Goal: Book appointment/travel/reservation

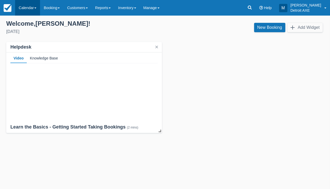
drag, startPoint x: 23, startPoint y: 11, endPoint x: 25, endPoint y: 8, distance: 3.2
click at [23, 11] on link "Calendar" at bounding box center [27, 8] width 25 height 16
click at [25, 8] on link "Calendar" at bounding box center [27, 8] width 25 height 16
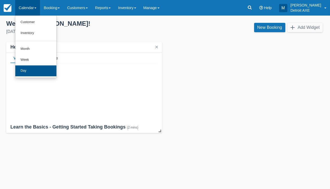
click at [38, 66] on link "Day" at bounding box center [35, 71] width 41 height 11
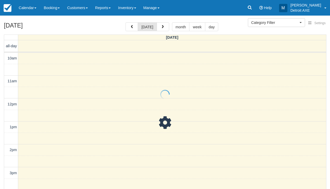
select select
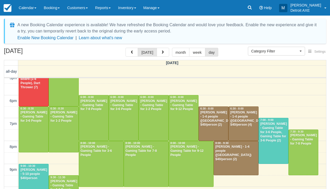
scroll to position [169, 0]
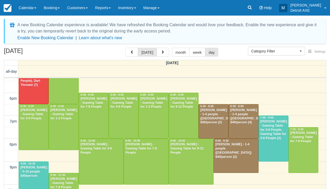
click at [250, 129] on div at bounding box center [243, 122] width 29 height 34
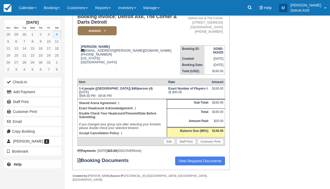
scroll to position [42, 0]
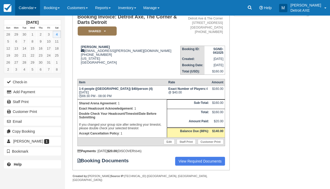
click at [26, 10] on link "Calendar" at bounding box center [27, 8] width 25 height 16
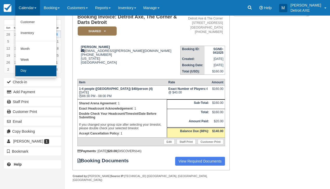
click at [31, 67] on link "Day" at bounding box center [35, 71] width 41 height 11
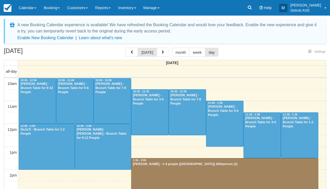
select select
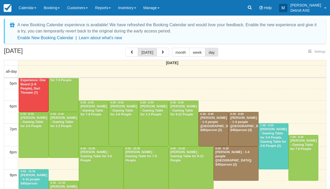
select select
click at [165, 52] on button "button" at bounding box center [163, 52] width 12 height 9
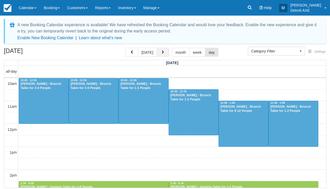
scroll to position [161, 0]
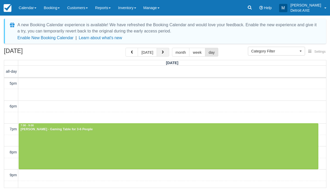
click at [165, 52] on button "button" at bounding box center [163, 52] width 12 height 9
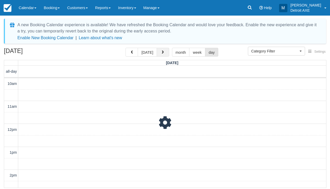
scroll to position [161, 0]
click at [165, 52] on button "button" at bounding box center [163, 52] width 12 height 9
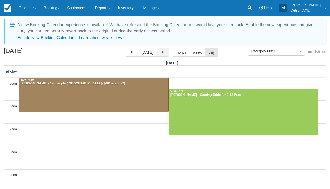
click at [165, 52] on button "button" at bounding box center [163, 52] width 12 height 9
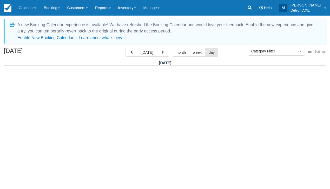
click at [144, 122] on div at bounding box center [165, 127] width 322 height 122
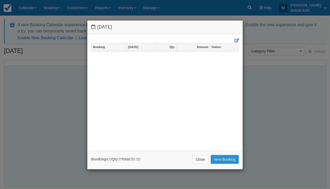
click at [227, 158] on link "New Booking" at bounding box center [225, 159] width 28 height 9
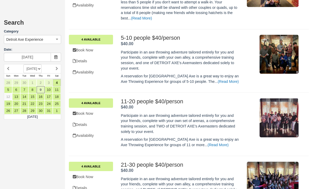
scroll to position [200, 0]
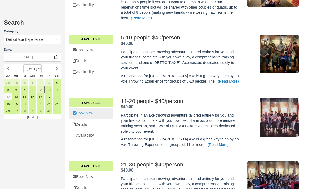
click at [93, 108] on link "Book Now" at bounding box center [91, 113] width 44 height 11
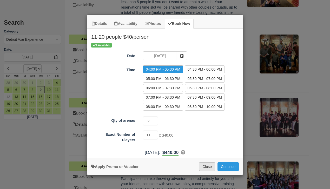
click at [211, 168] on button "Close" at bounding box center [207, 167] width 16 height 9
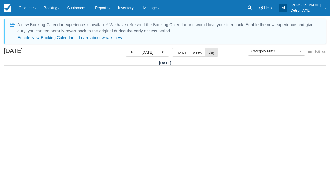
select select
click at [150, 53] on button "[DATE]" at bounding box center [147, 52] width 19 height 9
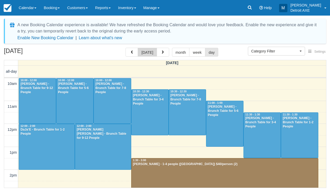
scroll to position [161, 0]
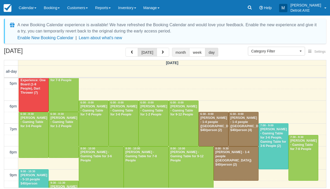
click at [172, 51] on button "month" at bounding box center [181, 52] width 18 height 9
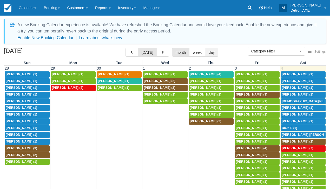
click at [206, 51] on button "day" at bounding box center [211, 52] width 13 height 9
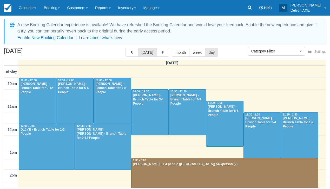
scroll to position [161, 0]
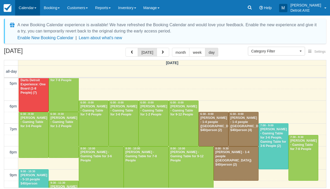
click at [27, 6] on link "Calendar" at bounding box center [27, 8] width 25 height 16
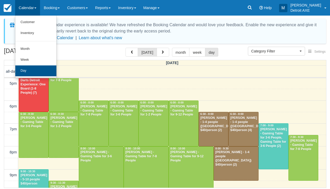
click at [33, 74] on link "Day" at bounding box center [35, 71] width 41 height 11
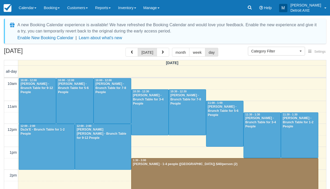
select select
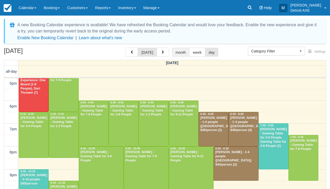
click at [178, 50] on button "month" at bounding box center [181, 52] width 18 height 9
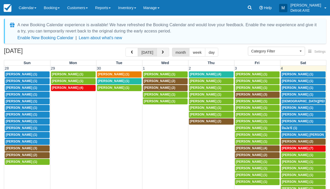
click at [159, 53] on button "button" at bounding box center [163, 52] width 12 height 9
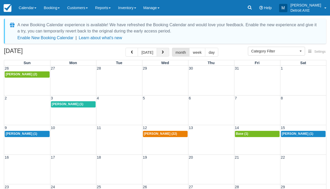
click at [159, 53] on button "button" at bounding box center [163, 52] width 12 height 9
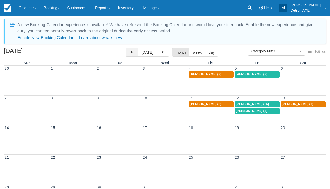
click at [136, 53] on button "button" at bounding box center [132, 52] width 12 height 9
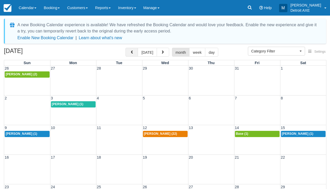
click at [136, 53] on button "button" at bounding box center [132, 52] width 12 height 9
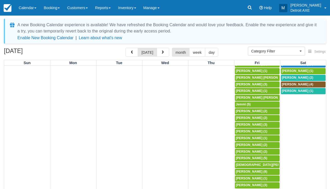
scroll to position [513, 0]
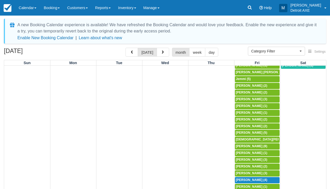
click at [216, 113] on td at bounding box center [211, 15] width 46 height 525
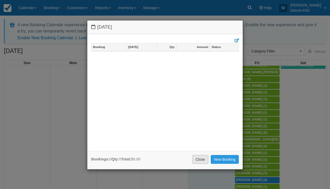
click at [202, 159] on link "Close" at bounding box center [201, 159] width 16 height 9
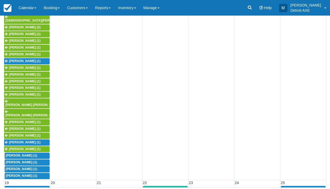
scroll to position [56, 0]
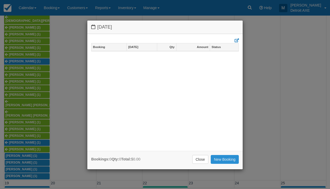
click at [223, 158] on link "New Booking" at bounding box center [225, 159] width 28 height 9
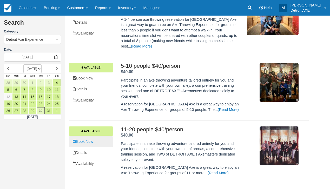
scroll to position [172, 0]
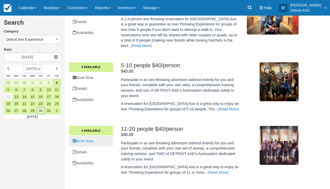
click at [89, 136] on link "Book Now" at bounding box center [91, 141] width 44 height 11
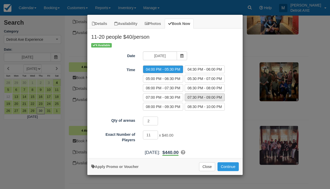
click at [188, 96] on label "07:30 PM - 09:00 PM" at bounding box center [205, 98] width 40 height 8
radio input "true"
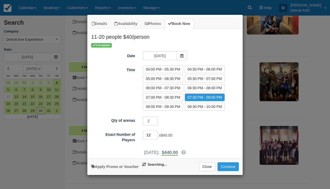
click at [156, 133] on input "12" at bounding box center [150, 135] width 15 height 9
click at [156, 133] on input "13" at bounding box center [150, 135] width 15 height 9
click at [156, 133] on input "14" at bounding box center [150, 135] width 15 height 9
type input "15"
click at [156, 133] on input "15" at bounding box center [150, 135] width 15 height 9
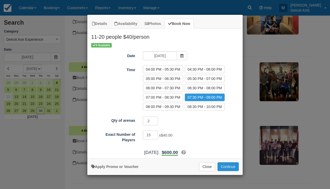
click at [230, 167] on button "Continue" at bounding box center [228, 167] width 21 height 9
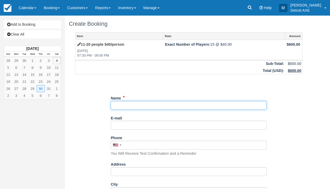
click at [114, 107] on input "Name" at bounding box center [189, 105] width 156 height 9
type input "a"
type input "[PERSON_NAME]"
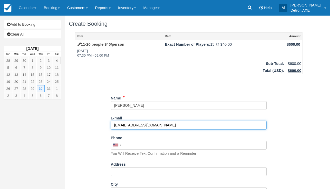
type input "[EMAIL_ADDRESS][DOMAIN_NAME]"
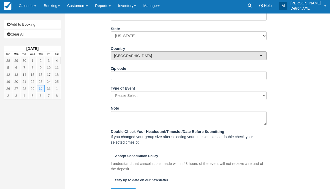
scroll to position [177, 0]
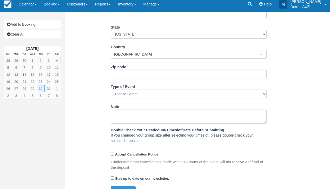
type input "(248) 230-0934"
click at [111, 153] on input "Accept Cancellation Policy" at bounding box center [112, 153] width 3 height 3
checkbox input "true"
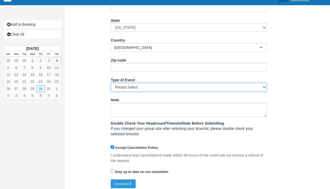
scroll to position [184, 0]
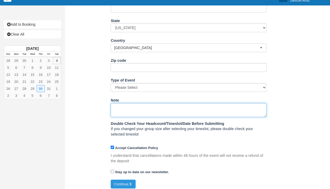
click at [137, 110] on textarea "Note" at bounding box center [189, 110] width 156 height 14
type textarea "[DATE] celebration"
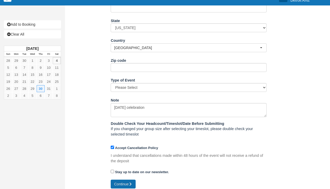
click at [130, 183] on icon "submit" at bounding box center [131, 185] width 4 height 4
type input "+12482300934"
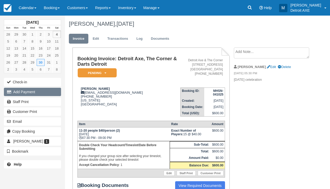
click at [42, 93] on button "Add Payment" at bounding box center [32, 92] width 57 height 8
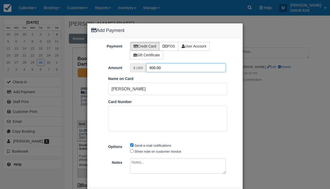
click at [152, 69] on input "600.00" at bounding box center [186, 67] width 80 height 9
type input "60.00"
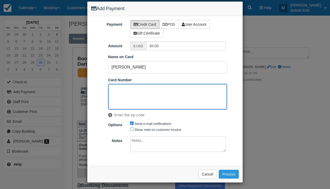
scroll to position [22, 0]
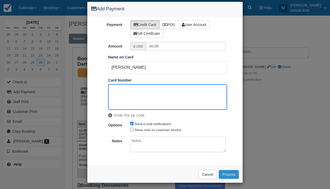
click at [230, 173] on button "Process" at bounding box center [229, 174] width 20 height 9
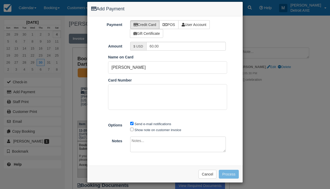
scroll to position [21, 0]
